Goal: Find specific page/section: Find specific page/section

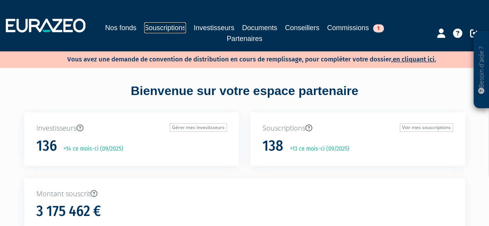
click at [168, 30] on link "Souscriptions" at bounding box center [165, 27] width 42 height 11
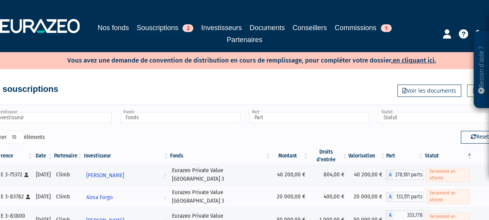
click at [47, 117] on input "Investisseur" at bounding box center [52, 117] width 120 height 11
type input "z"
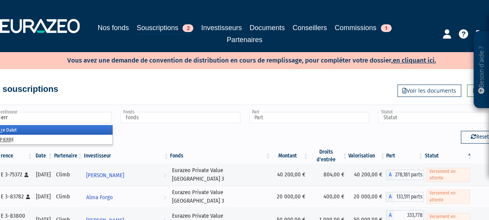
type input "pierre"
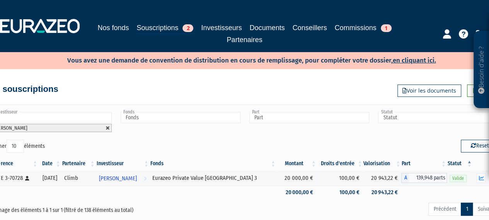
click at [109, 127] on link at bounding box center [107, 128] width 5 height 5
type input "Investisseur"
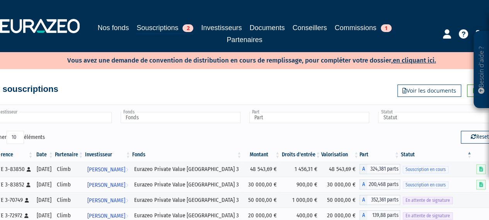
click at [87, 116] on input "text" at bounding box center [52, 117] width 120 height 11
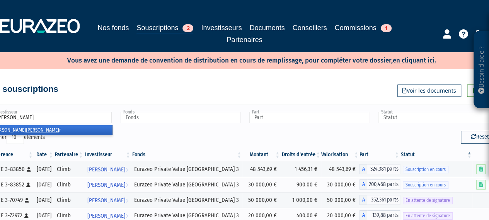
type input "[PERSON_NAME]"
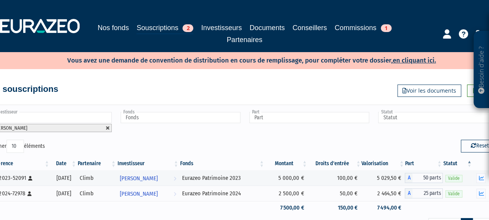
click at [108, 126] on link at bounding box center [107, 128] width 5 height 5
type input "Investisseur"
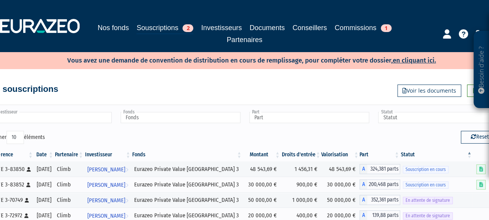
click at [75, 116] on input "text" at bounding box center [52, 117] width 120 height 11
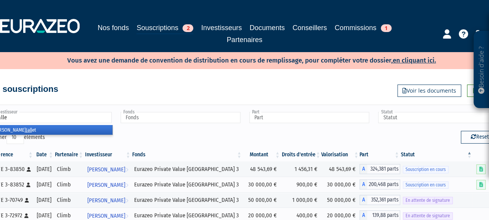
type input "jallet"
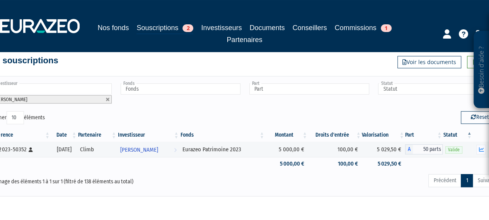
scroll to position [39, 0]
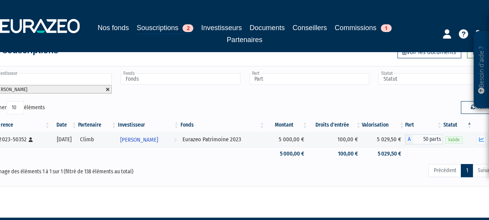
click at [108, 89] on link at bounding box center [107, 89] width 5 height 5
type input "Investisseur"
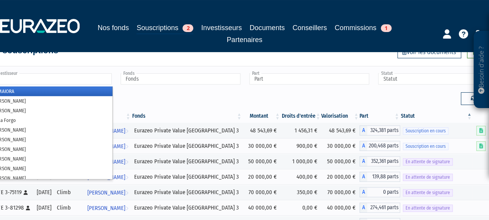
click at [48, 82] on input "text" at bounding box center [52, 78] width 120 height 11
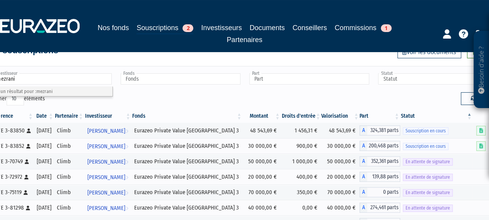
type input "Investisseur"
click at [31, 83] on input "text" at bounding box center [52, 78] width 120 height 11
type input "Investisseur"
click at [36, 81] on input "text" at bounding box center [52, 78] width 120 height 11
type input "Investisseur"
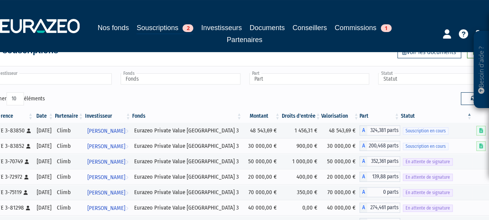
click at [90, 78] on input "text" at bounding box center [52, 78] width 120 height 11
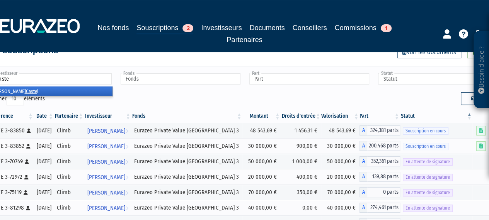
type input "castel"
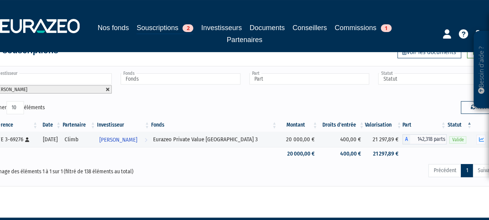
click at [108, 87] on link at bounding box center [107, 89] width 5 height 5
type input "Investisseur"
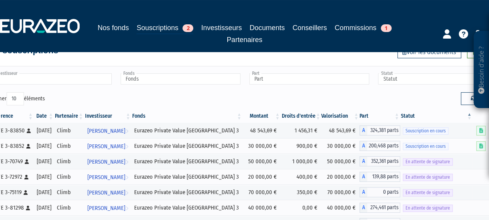
click at [59, 78] on input "text" at bounding box center [52, 78] width 120 height 11
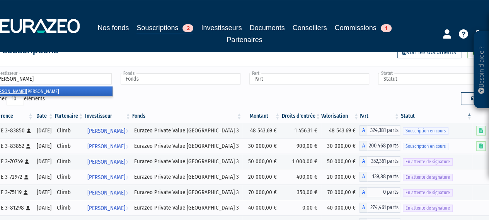
type input "[PERSON_NAME]"
click at [48, 91] on li "[PERSON_NAME]" at bounding box center [51, 92] width 122 height 10
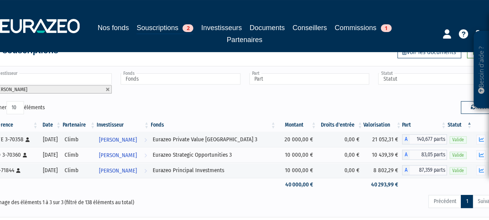
click at [106, 90] on link at bounding box center [107, 89] width 5 height 5
type input "Investisseur"
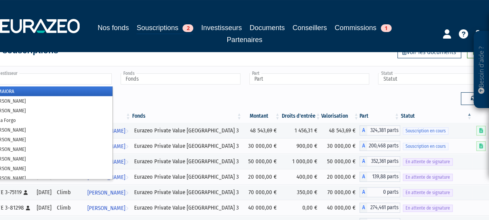
click at [86, 82] on input "text" at bounding box center [52, 78] width 120 height 11
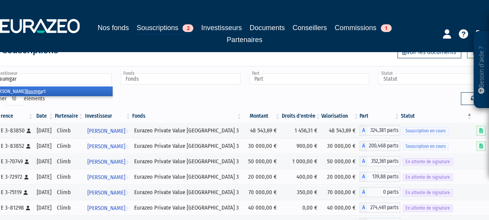
type input "[PERSON_NAME]"
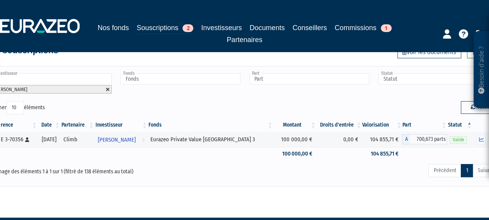
click at [108, 89] on link at bounding box center [107, 89] width 5 height 5
type input "Investisseur"
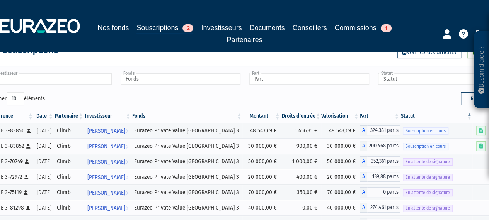
drag, startPoint x: 83, startPoint y: 79, endPoint x: 78, endPoint y: 75, distance: 6.3
click at [83, 79] on input "text" at bounding box center [52, 78] width 120 height 11
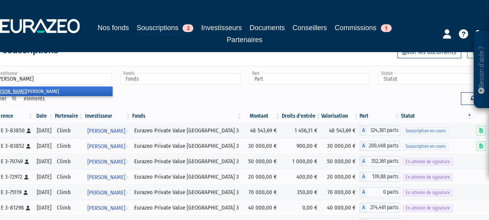
type input "[PERSON_NAME]"
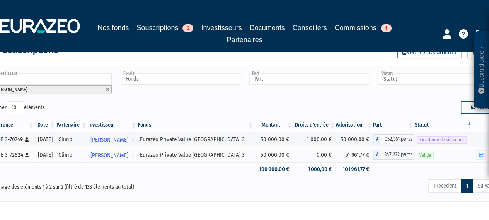
click at [107, 92] on li "[PERSON_NAME]" at bounding box center [52, 89] width 120 height 8
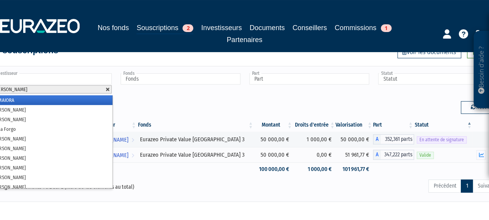
click at [107, 90] on link at bounding box center [107, 89] width 5 height 5
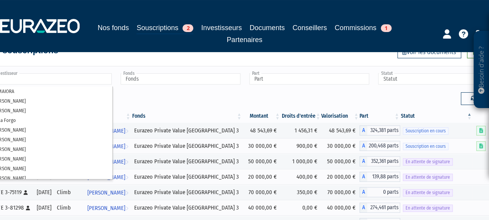
click at [75, 77] on input "text" at bounding box center [52, 78] width 120 height 11
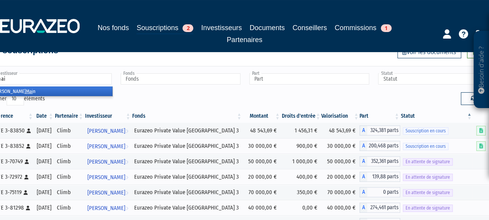
type input "main"
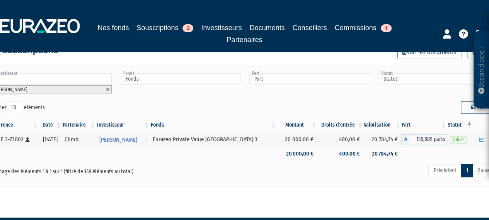
click at [106, 87] on link at bounding box center [107, 89] width 5 height 5
type input "Investisseur"
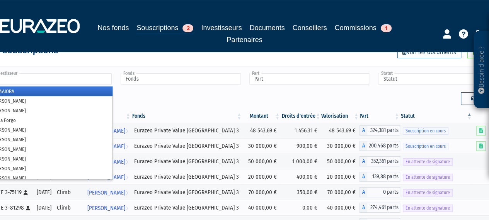
click at [90, 76] on input "text" at bounding box center [52, 78] width 120 height 11
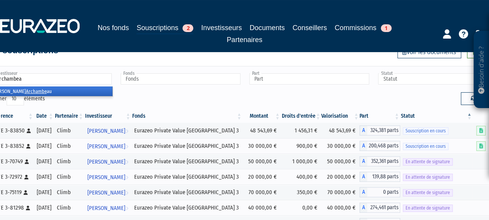
type input "[PERSON_NAME]"
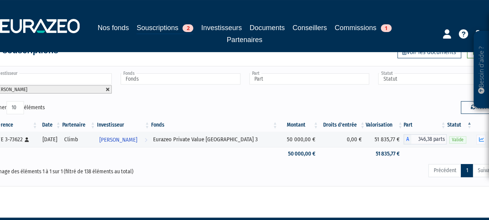
click at [106, 87] on link at bounding box center [107, 89] width 5 height 5
type input "Investisseur"
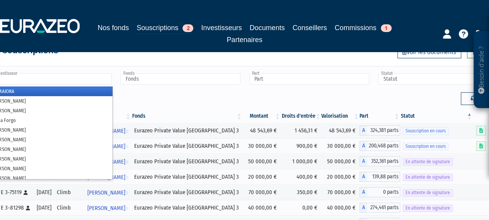
click at [68, 77] on input "text" at bounding box center [52, 78] width 120 height 11
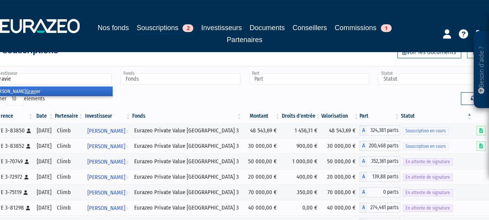
type input "[PERSON_NAME]"
